Goal: Task Accomplishment & Management: Complete application form

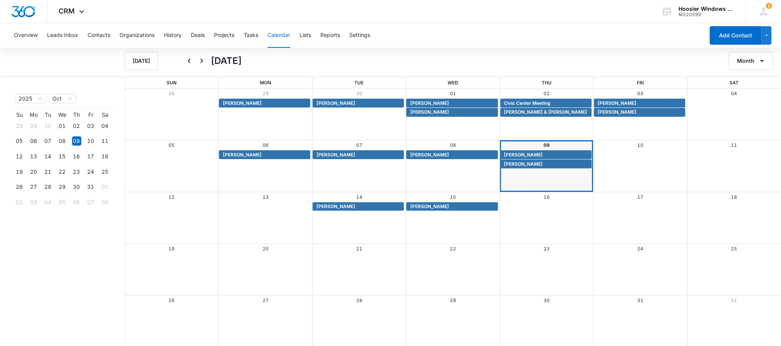
click at [466, 53] on div "[DATE]" at bounding box center [381, 61] width 396 height 19
click at [102, 37] on button "Contacts" at bounding box center [99, 35] width 23 height 25
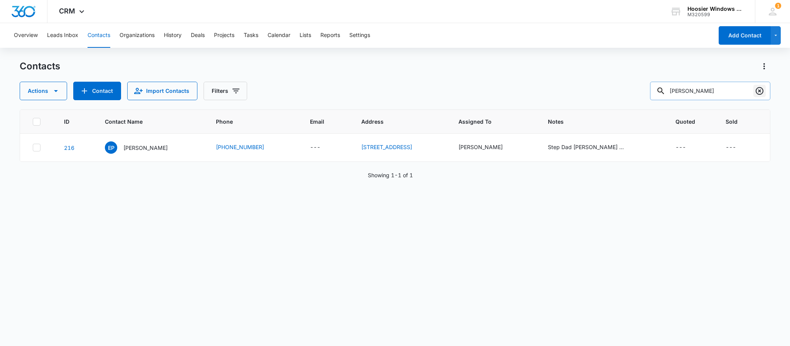
click at [758, 89] on icon "Clear" at bounding box center [759, 90] width 9 height 9
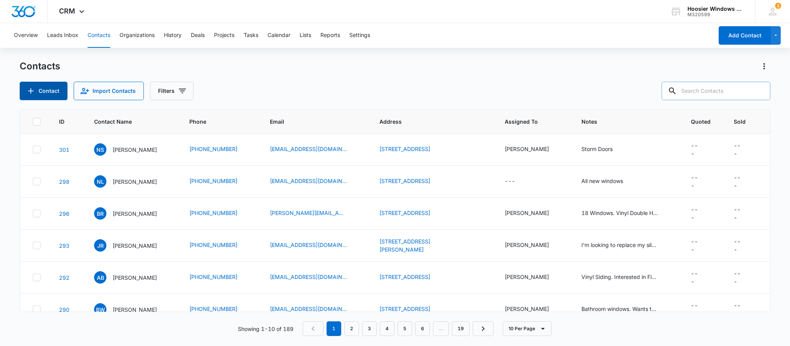
click at [51, 92] on button "Contact" at bounding box center [44, 91] width 48 height 19
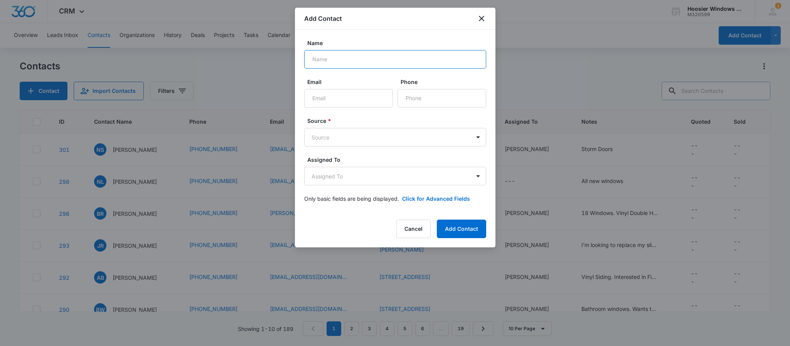
click at [384, 61] on input "Name" at bounding box center [395, 59] width 182 height 19
type input "[PERSON_NAME]"
click at [337, 97] on input "Email" at bounding box center [348, 98] width 89 height 19
type input "[EMAIL_ADDRESS][DOMAIN_NAME]"
click at [437, 98] on input "Phone" at bounding box center [441, 98] width 89 height 19
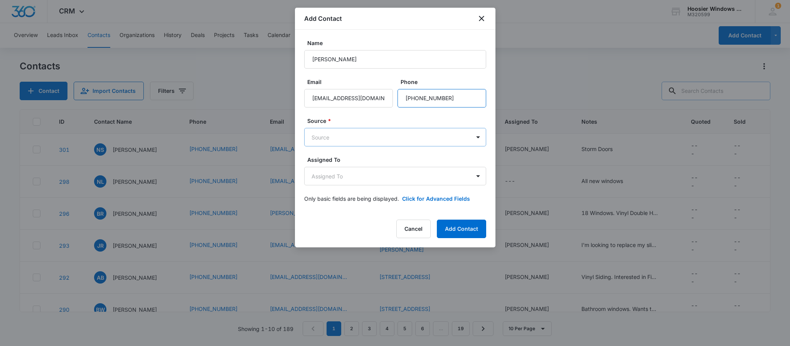
type input "[PHONE_NUMBER]"
click at [398, 132] on body "CRM Apps Reputation Websites Forms CRM Email Social POS Content Ads Intelligenc…" at bounding box center [395, 173] width 790 height 346
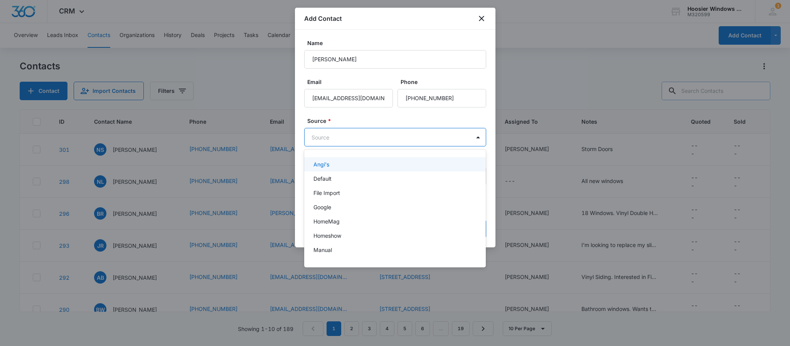
click at [335, 168] on div "Angi's" at bounding box center [394, 164] width 162 height 8
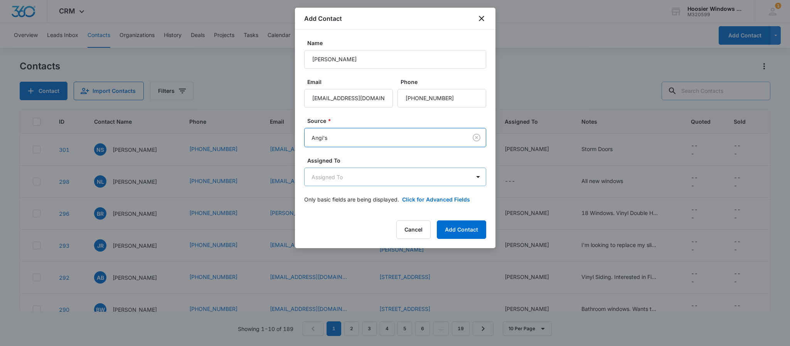
click at [350, 177] on body "CRM Apps Reputation Websites Forms CRM Email Social POS Content Ads Intelligenc…" at bounding box center [395, 173] width 790 height 346
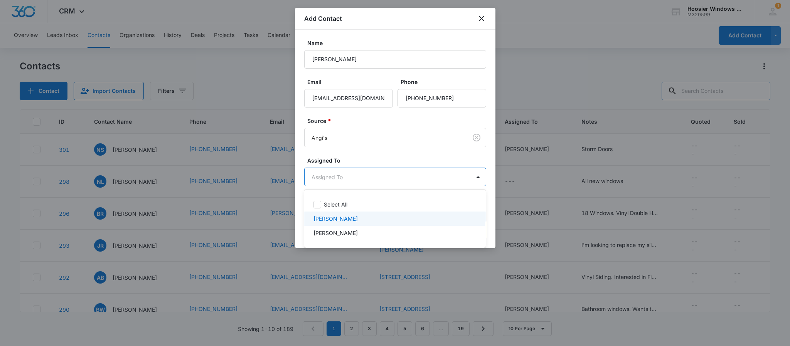
click at [328, 220] on p "[PERSON_NAME]" at bounding box center [335, 219] width 44 height 8
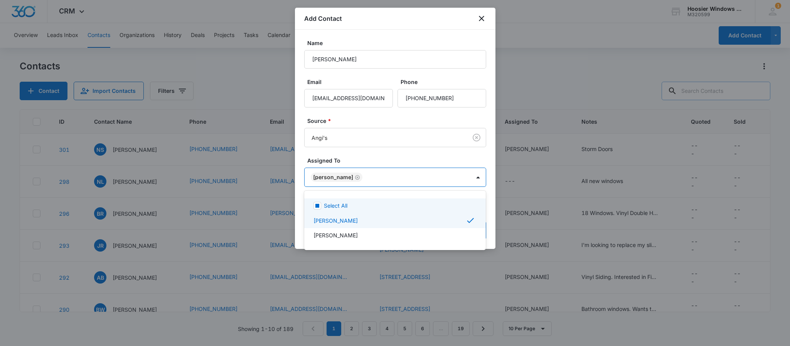
click at [337, 159] on div at bounding box center [395, 173] width 790 height 346
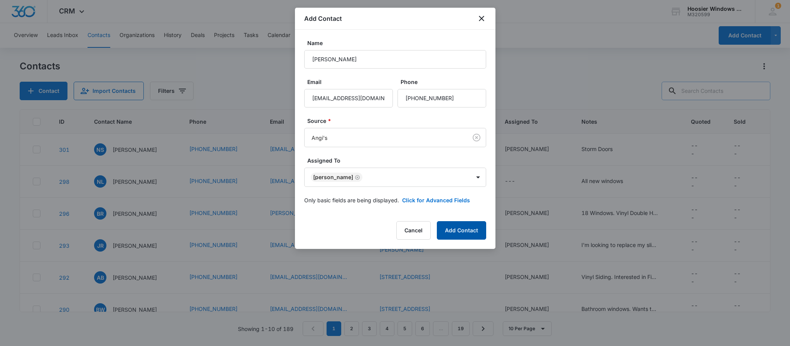
click at [448, 235] on button "Add Contact" at bounding box center [461, 230] width 49 height 19
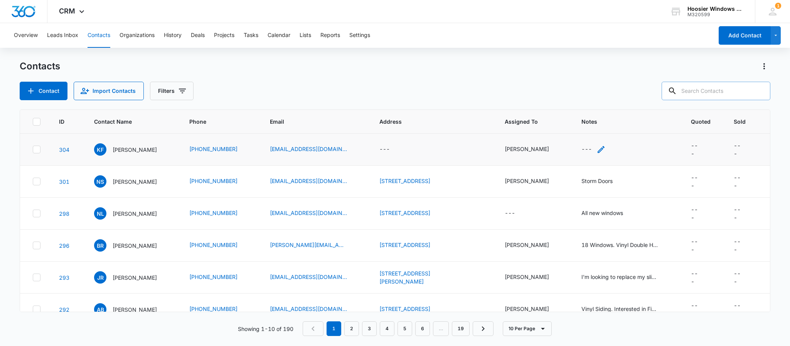
click at [581, 151] on div "---" at bounding box center [586, 149] width 10 height 9
click at [592, 95] on textarea "Notes" at bounding box center [592, 88] width 91 height 44
type textarea "Old Cedar Siding, Looking for Vinyl"
click at [616, 130] on button "Save" at bounding box center [626, 125] width 23 height 15
click at [390, 147] on div "---" at bounding box center [384, 149] width 10 height 9
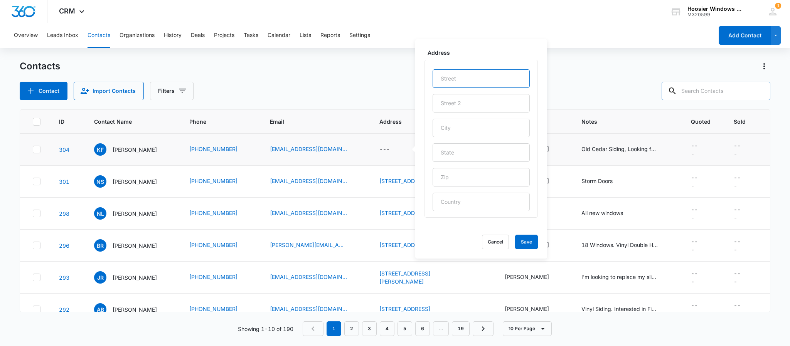
click at [448, 77] on input "text" at bounding box center [481, 78] width 97 height 19
type input "[STREET_ADDRESS][PERSON_NAME]"
click at [464, 130] on input "text" at bounding box center [481, 128] width 97 height 19
type input "Greenwood"
click at [454, 153] on input "text" at bounding box center [481, 152] width 97 height 19
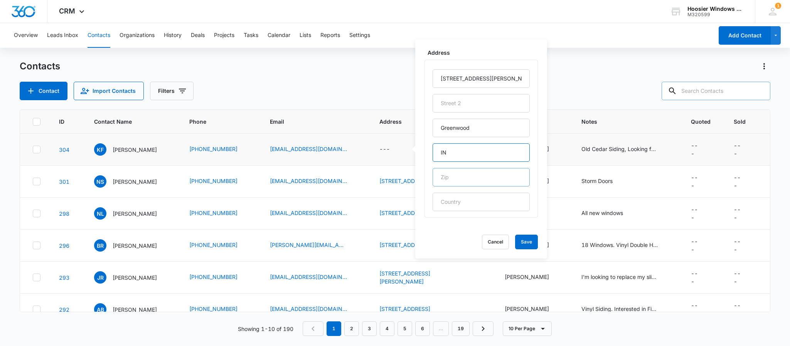
type input "IN"
click at [449, 180] on input "text" at bounding box center [481, 177] width 97 height 19
type input "46143"
click at [516, 246] on button "Save" at bounding box center [526, 242] width 23 height 15
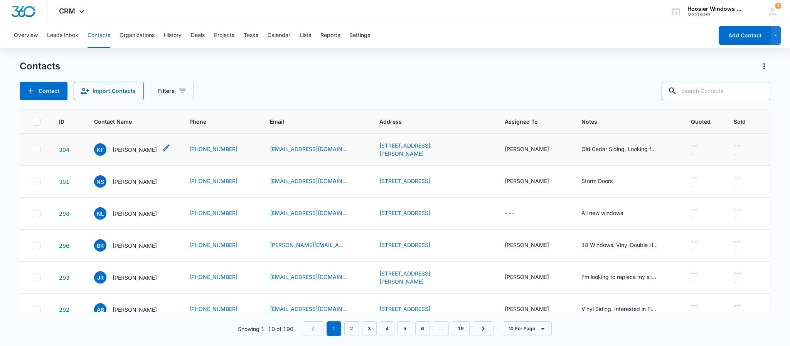
click at [126, 148] on p "[PERSON_NAME]" at bounding box center [135, 150] width 44 height 8
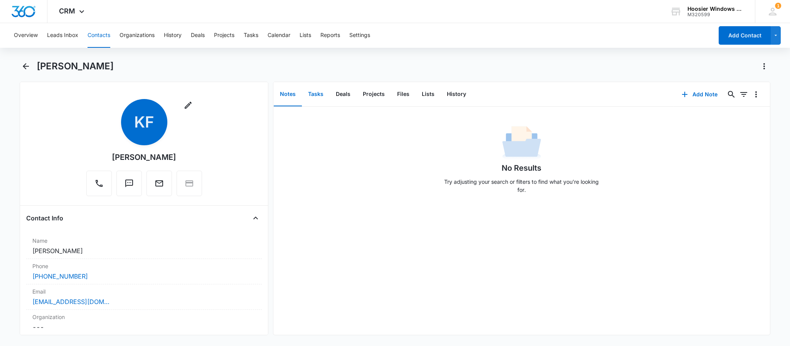
click at [315, 94] on button "Tasks" at bounding box center [316, 94] width 28 height 24
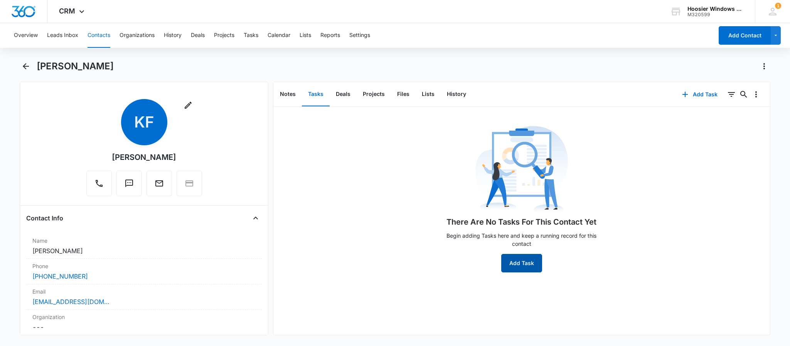
click at [512, 262] on button "Add Task" at bounding box center [521, 263] width 41 height 19
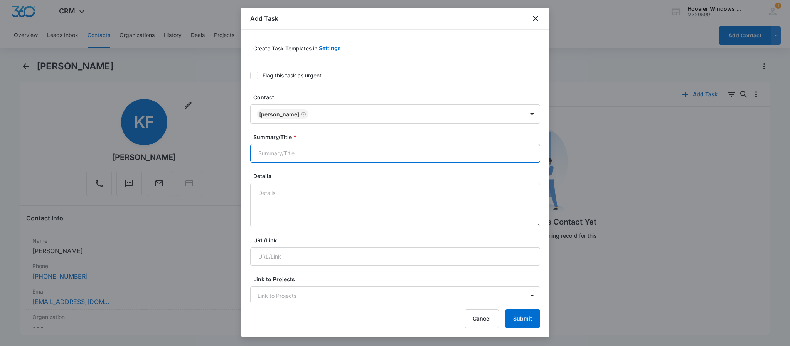
click at [316, 152] on input "Summary/Title *" at bounding box center [395, 153] width 290 height 19
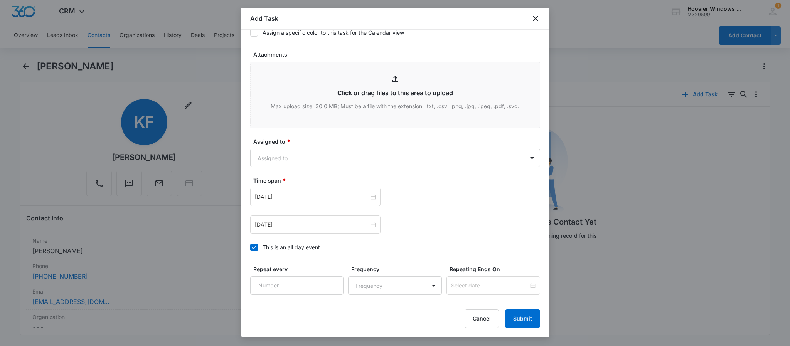
scroll to position [369, 0]
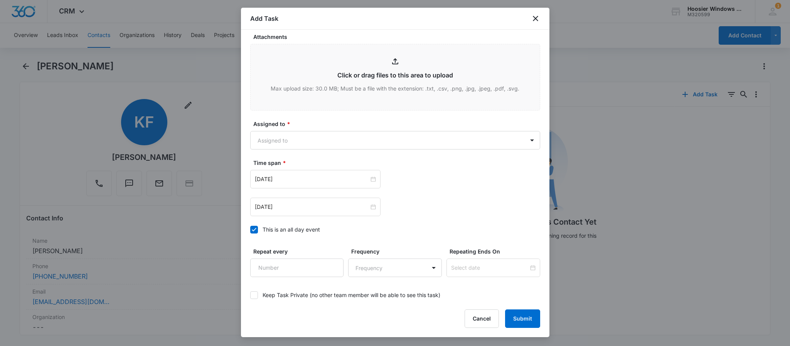
type input "[PERSON_NAME]"
click at [251, 229] on icon at bounding box center [254, 229] width 7 height 7
click at [250, 230] on input "This is an all day event" at bounding box center [250, 230] width 0 height 0
click at [296, 142] on body "CRM Apps Reputation Websites Forms CRM Email Social POS Content Ads Intelligenc…" at bounding box center [395, 173] width 790 height 346
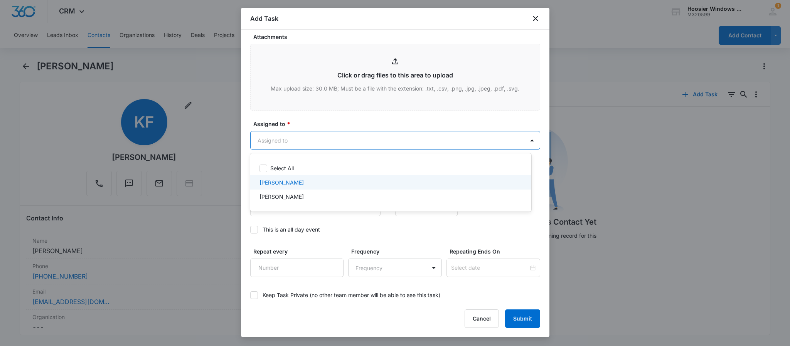
click at [275, 183] on p "[PERSON_NAME]" at bounding box center [281, 182] width 44 height 8
click at [340, 120] on div at bounding box center [395, 173] width 790 height 346
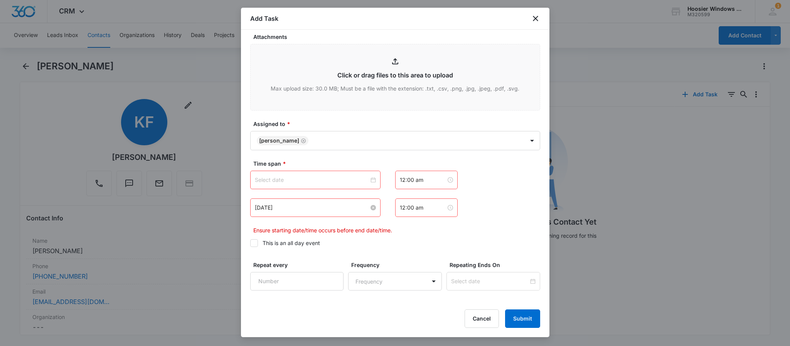
click at [369, 212] on div "[DATE]" at bounding box center [315, 208] width 121 height 8
click at [345, 183] on input at bounding box center [312, 180] width 114 height 8
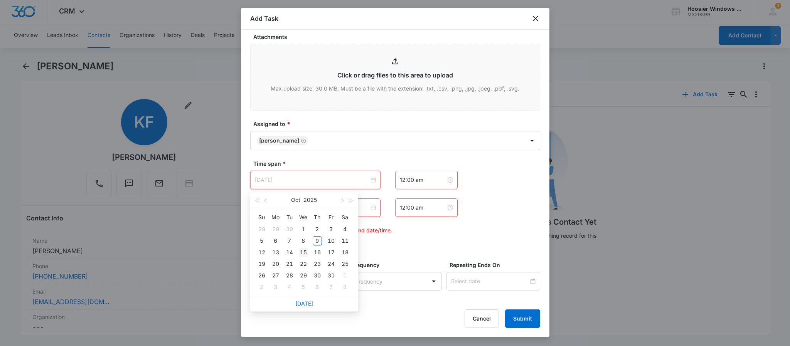
type input "[DATE]"
click at [296, 254] on td "15" at bounding box center [303, 253] width 14 height 12
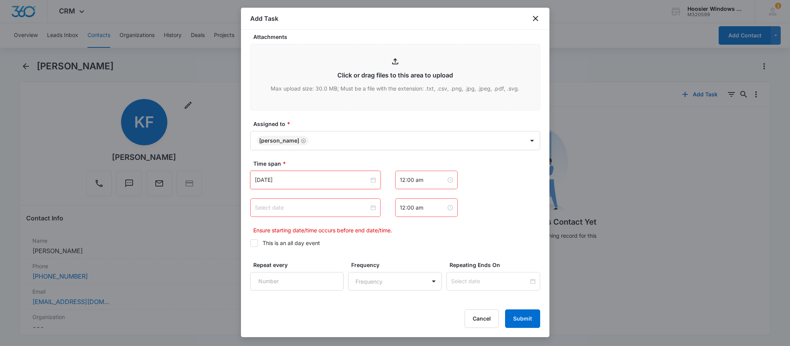
click at [354, 213] on div at bounding box center [315, 208] width 130 height 19
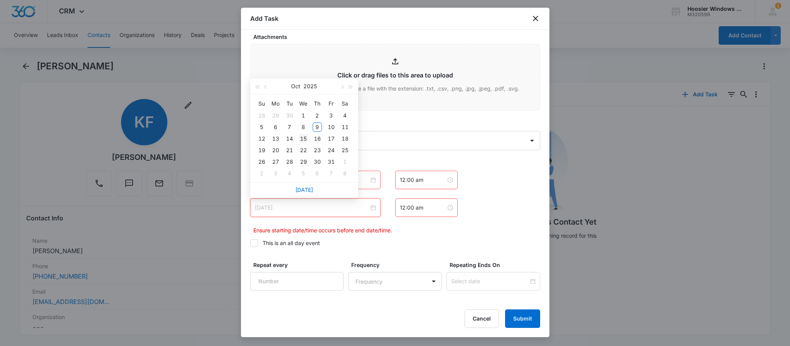
type input "[DATE]"
click at [302, 136] on div "15" at bounding box center [303, 138] width 9 height 9
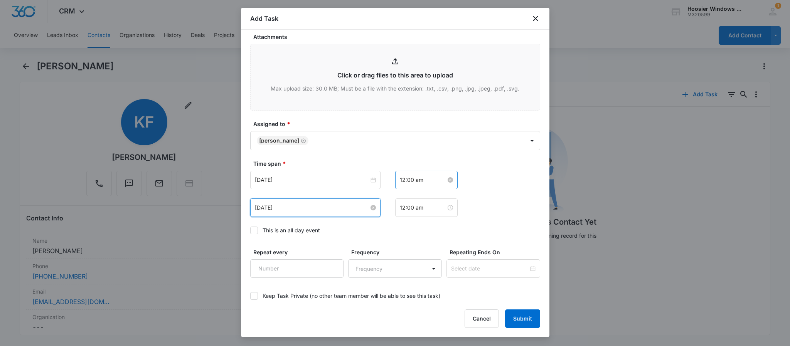
click at [408, 180] on input "12:00 am" at bounding box center [423, 180] width 46 height 8
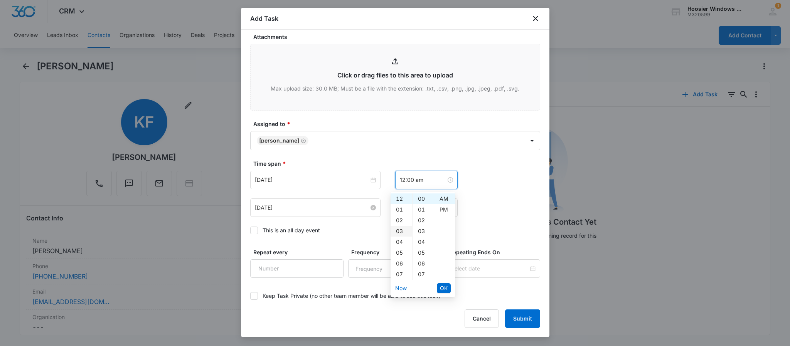
click at [400, 229] on div "03" at bounding box center [402, 231] width 22 height 11
click at [420, 204] on div "30" at bounding box center [422, 204] width 21 height 11
click at [444, 207] on div "PM" at bounding box center [444, 209] width 21 height 11
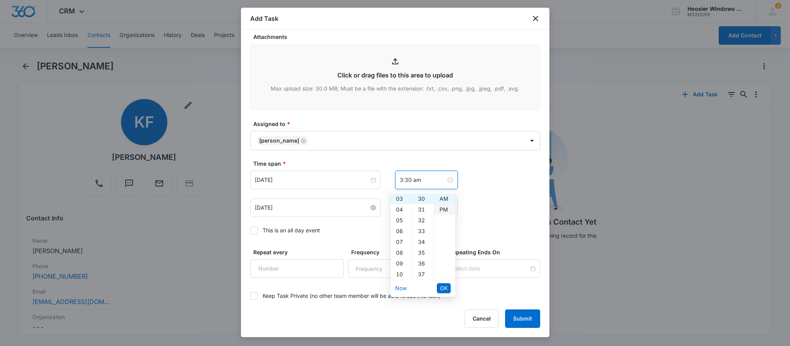
type input "3:30 pm"
click at [443, 286] on span "OK" at bounding box center [444, 288] width 8 height 8
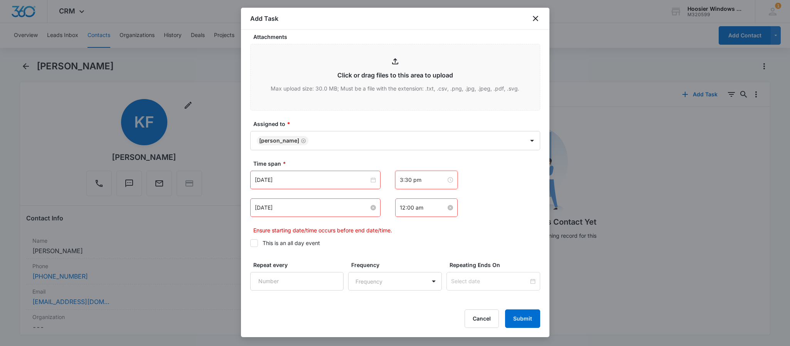
click at [419, 207] on input "12:00 am" at bounding box center [423, 208] width 46 height 8
click at [400, 268] on div "04" at bounding box center [402, 269] width 22 height 11
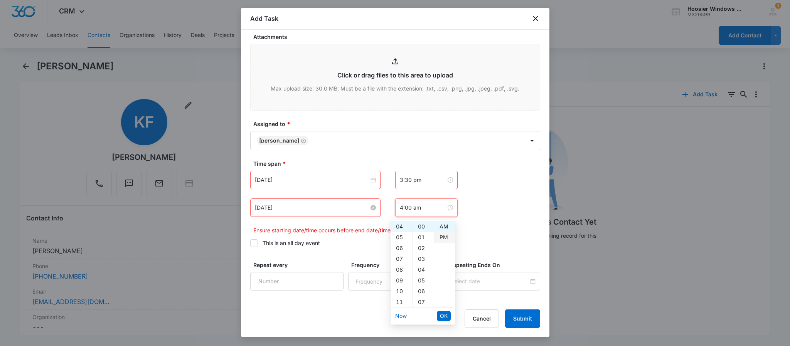
click at [443, 238] on div "PM" at bounding box center [444, 237] width 21 height 11
type input "4:00 pm"
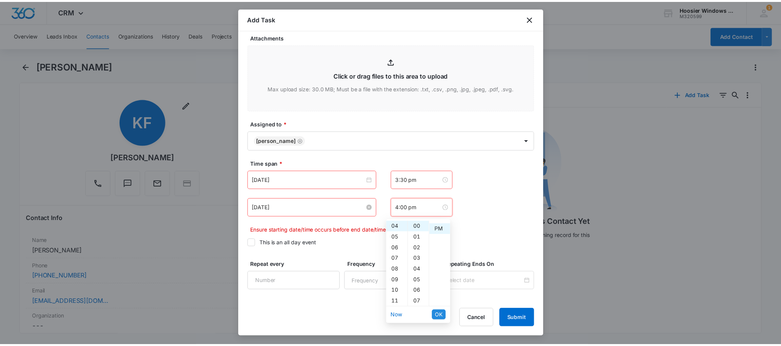
scroll to position [11, 0]
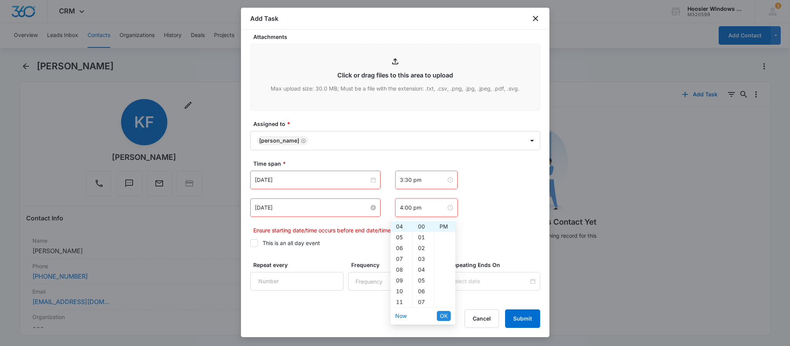
click at [441, 318] on span "OK" at bounding box center [444, 316] width 8 height 8
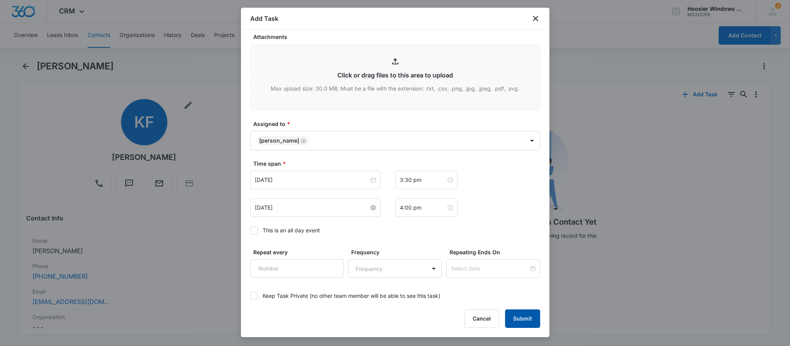
click at [520, 318] on button "Submit" at bounding box center [522, 319] width 35 height 19
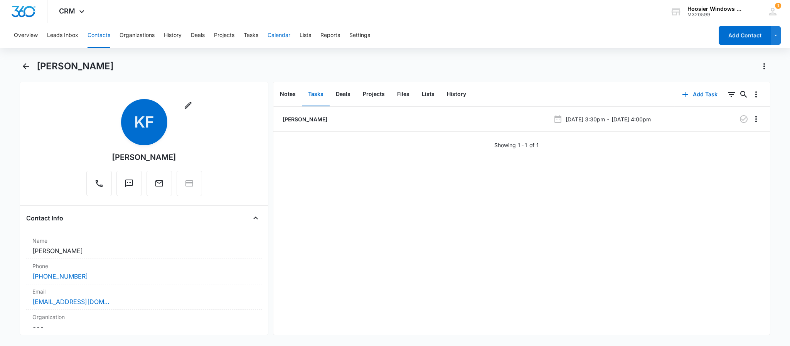
click at [284, 40] on button "Calendar" at bounding box center [279, 35] width 23 height 25
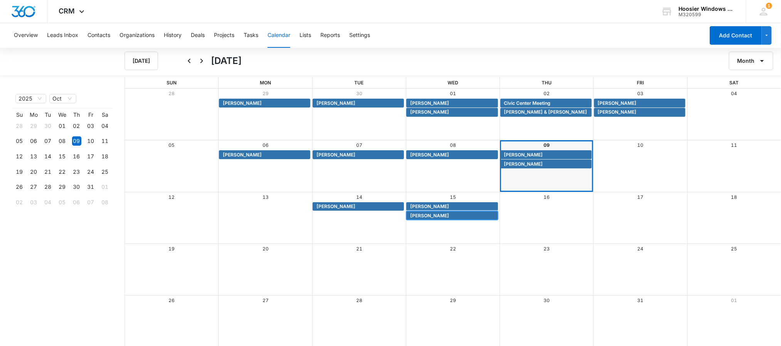
click at [456, 216] on span "[PERSON_NAME]" at bounding box center [453, 215] width 86 height 7
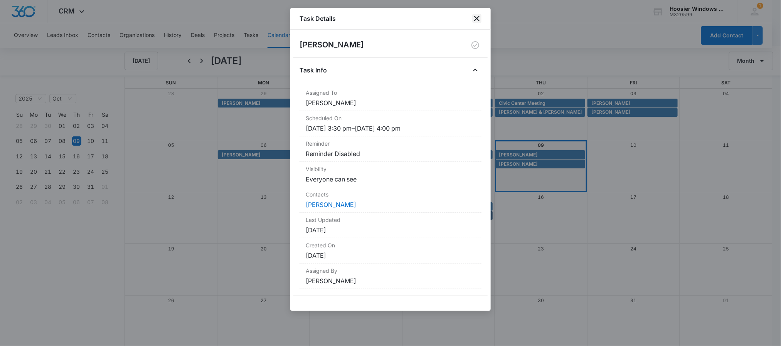
click at [478, 17] on icon "close" at bounding box center [476, 18] width 5 height 5
